Goal: Communication & Community: Participate in discussion

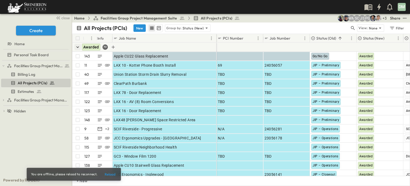
click at [77, 48] on icon "button" at bounding box center [77, 46] width 5 height 5
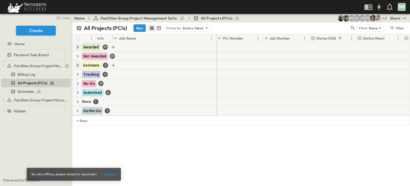
click at [78, 65] on icon "button" at bounding box center [78, 65] width 2 height 3
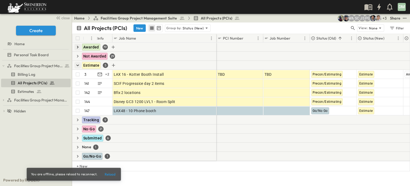
click at [77, 46] on icon "button" at bounding box center [77, 46] width 5 height 5
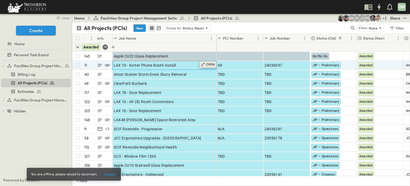
click at [207, 63] on p "OPEN" at bounding box center [210, 64] width 9 height 4
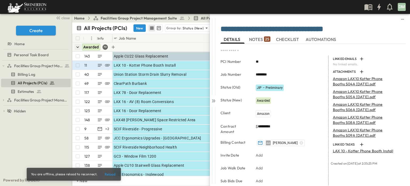
click at [264, 39] on span "NOTES 25" at bounding box center [259, 39] width 21 height 5
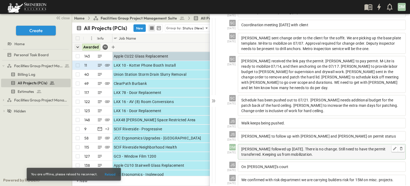
scroll to position [270, 0]
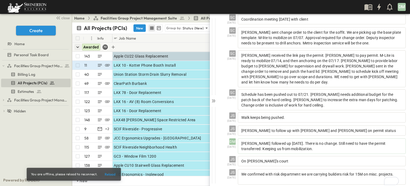
scroll to position [275, 0]
drag, startPoint x: 214, startPoint y: 100, endPoint x: 226, endPoint y: 24, distance: 77.1
click at [214, 100] on icon at bounding box center [213, 100] width 5 height 5
